Goal: Task Accomplishment & Management: Use online tool/utility

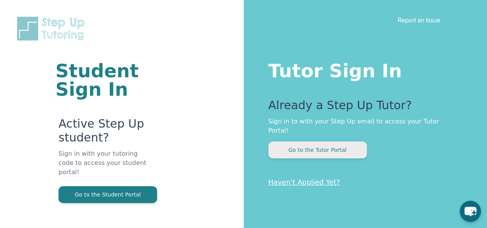
click at [312, 143] on button "Go to the Tutor Portal" at bounding box center [317, 150] width 99 height 17
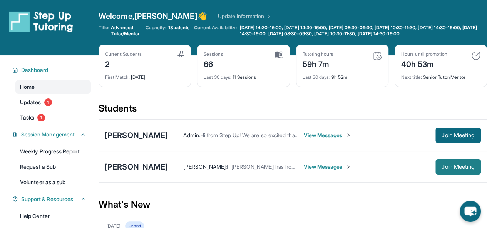
click at [462, 169] on span "Join Meeting" at bounding box center [458, 167] width 33 height 5
click at [336, 171] on span "View Messages" at bounding box center [327, 167] width 48 height 8
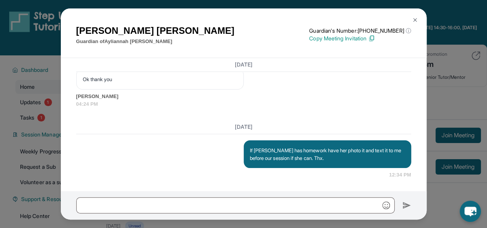
scroll to position [1607, 0]
click at [416, 20] on img at bounding box center [415, 20] width 6 height 6
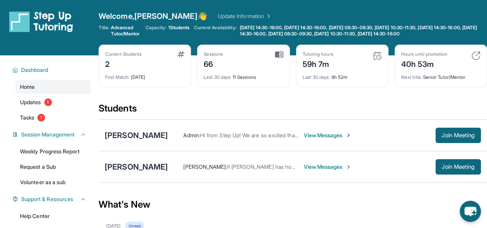
click at [168, 172] on div "[PERSON_NAME]" at bounding box center [136, 167] width 63 height 11
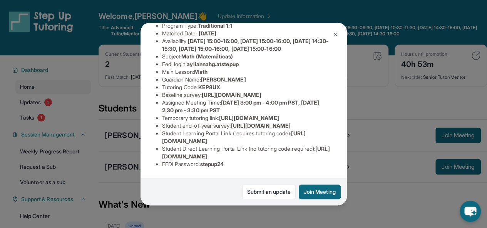
scroll to position [116, 0]
drag, startPoint x: 189, startPoint y: 57, endPoint x: 245, endPoint y: 56, distance: 56.2
click at [245, 60] on li "Eedi login : ayliannahg.atstepup" at bounding box center [246, 64] width 169 height 8
copy li "ayliannahg.atstepup"
